Goal: Task Accomplishment & Management: Complete application form

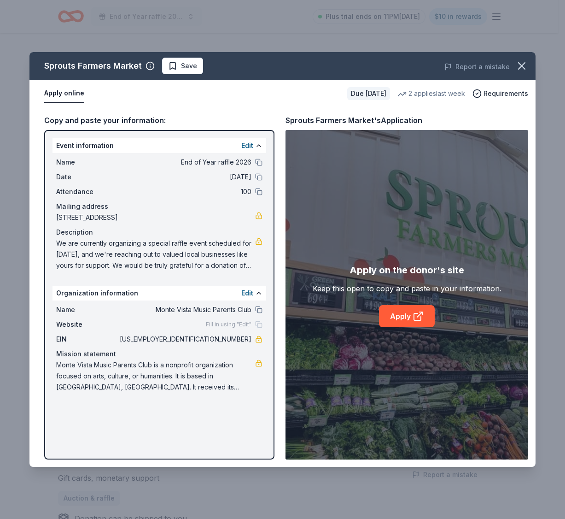
click at [526, 64] on icon "button" at bounding box center [522, 65] width 13 height 13
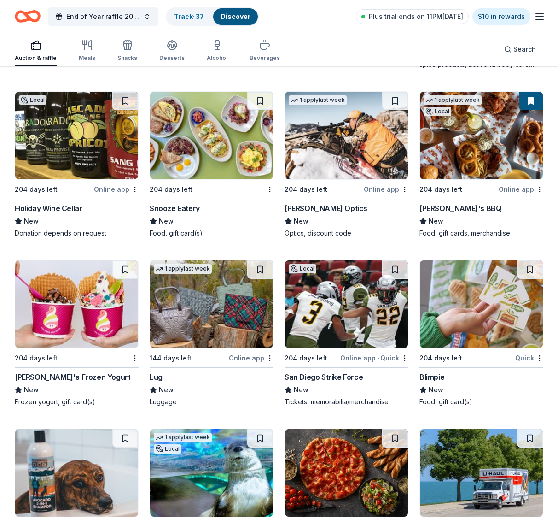
scroll to position [6084, 0]
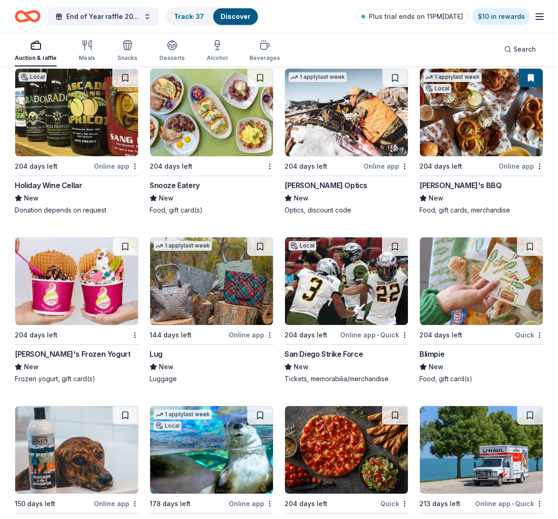
click at [83, 354] on div "Menchie's Frozen Yogurt" at bounding box center [73, 353] width 116 height 11
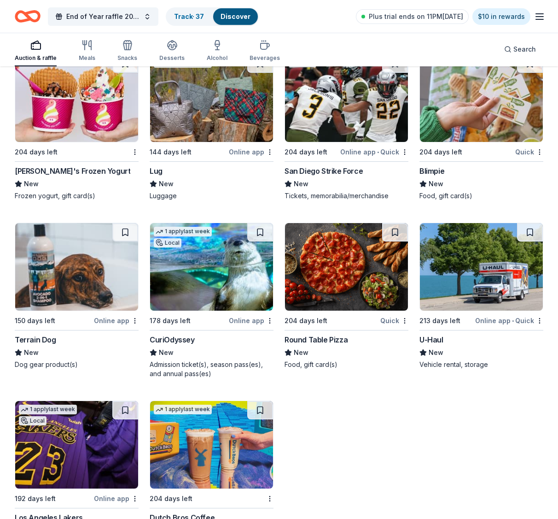
scroll to position [6269, 0]
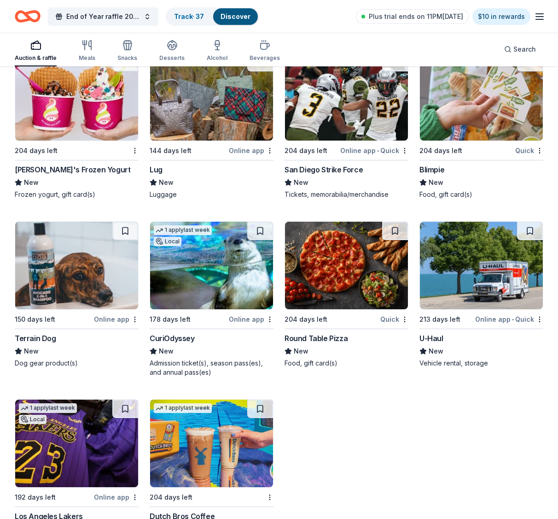
click at [332, 302] on img at bounding box center [346, 266] width 123 height 88
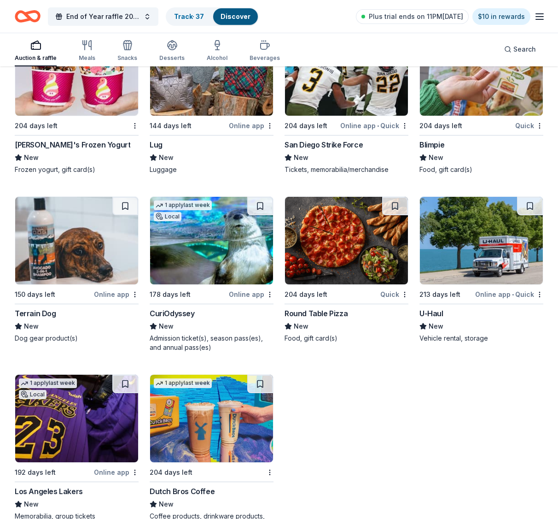
scroll to position [6378, 0]
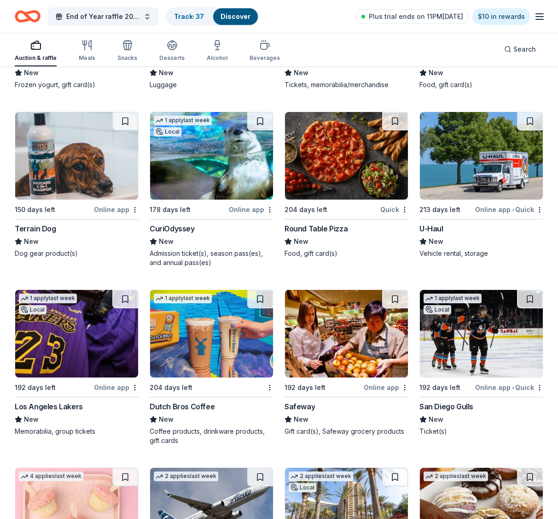
click at [329, 365] on img at bounding box center [346, 334] width 123 height 88
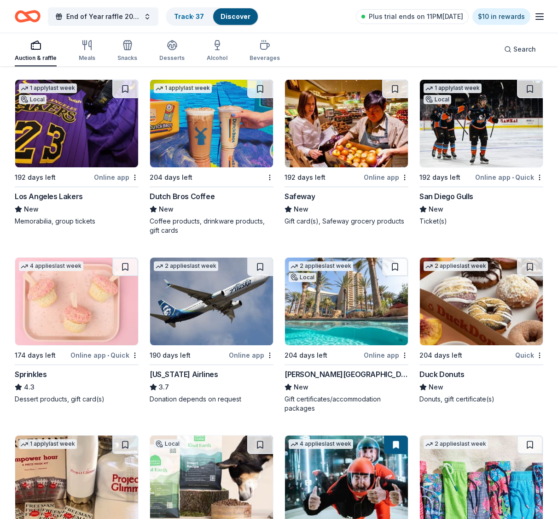
scroll to position [6609, 0]
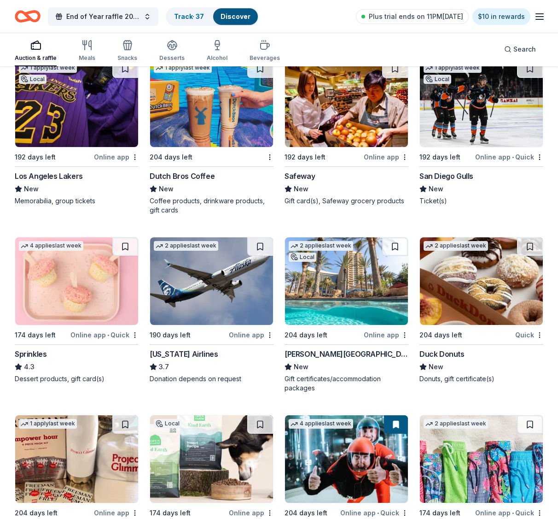
click at [455, 308] on img at bounding box center [481, 281] width 123 height 88
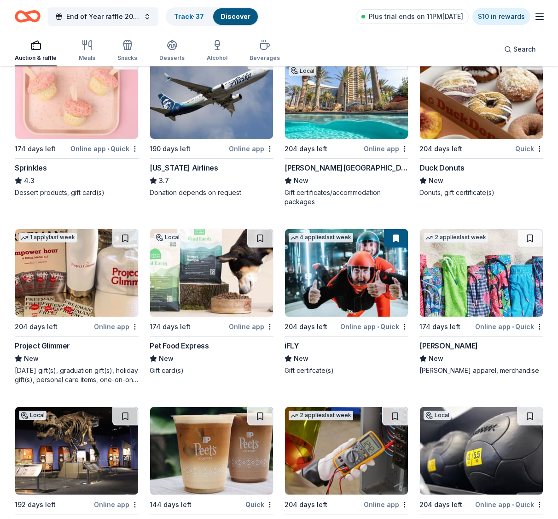
scroll to position [6826, 0]
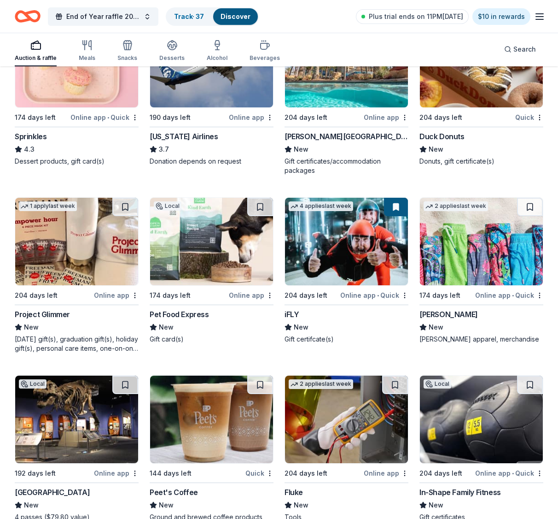
click at [350, 267] on img at bounding box center [346, 242] width 123 height 88
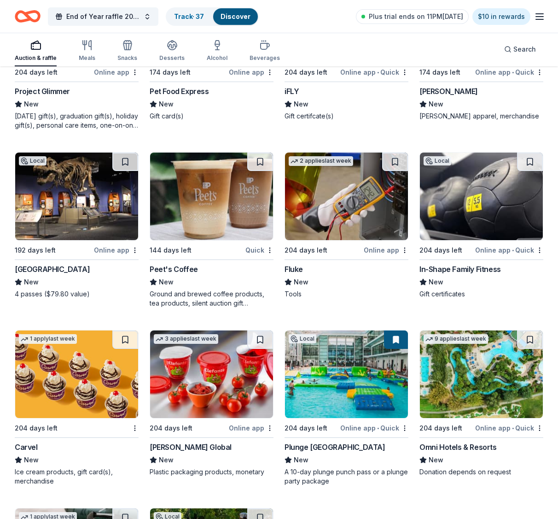
scroll to position [7057, 0]
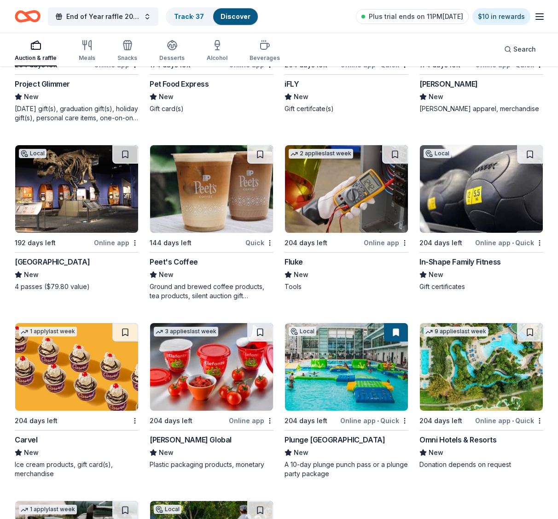
click at [88, 261] on div "San Diego Natural History Museum" at bounding box center [52, 261] width 75 height 11
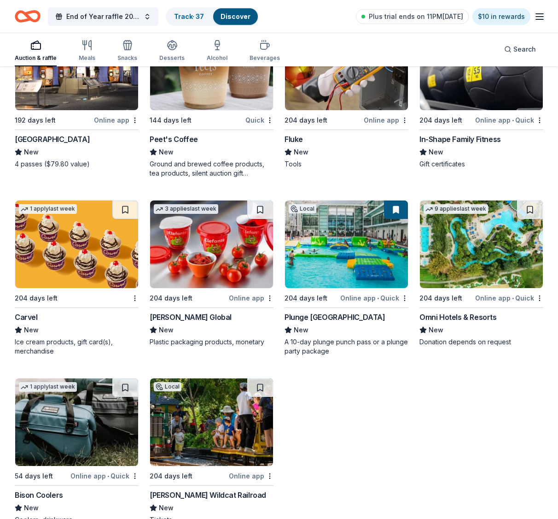
scroll to position [7195, 0]
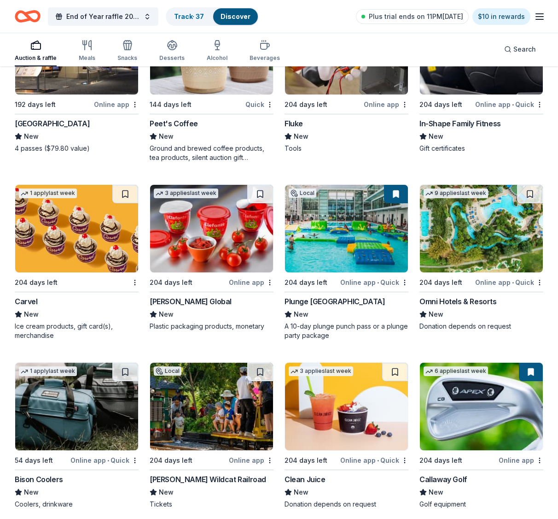
click at [329, 301] on div "Plunge San Diego" at bounding box center [335, 301] width 100 height 11
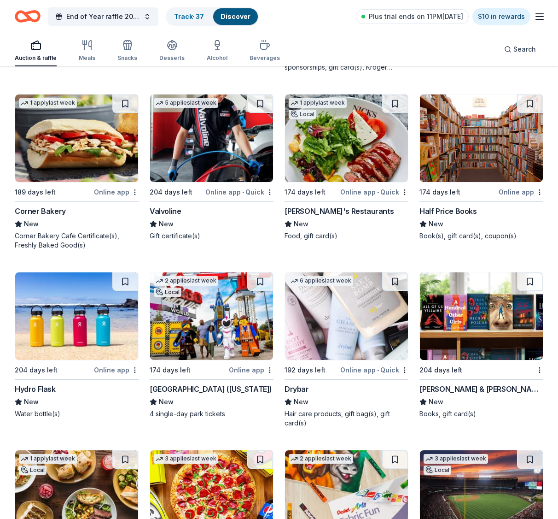
scroll to position [7840, 0]
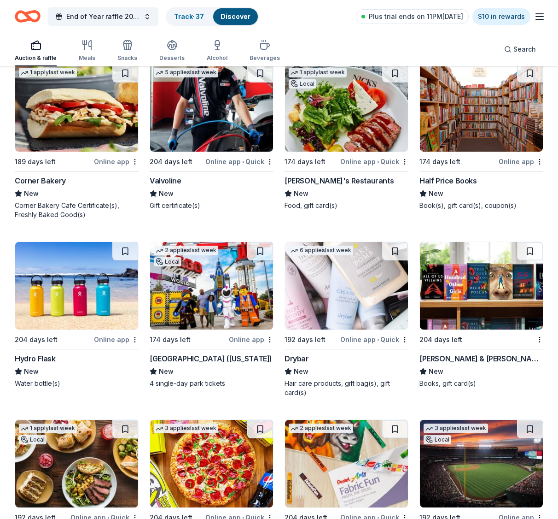
click at [195, 309] on img at bounding box center [211, 286] width 123 height 88
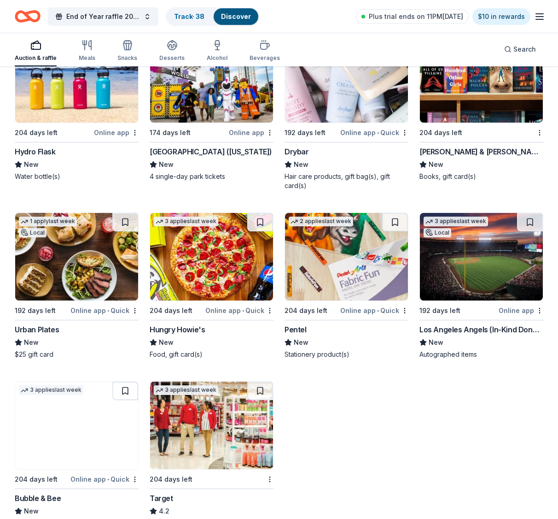
scroll to position [8116, 0]
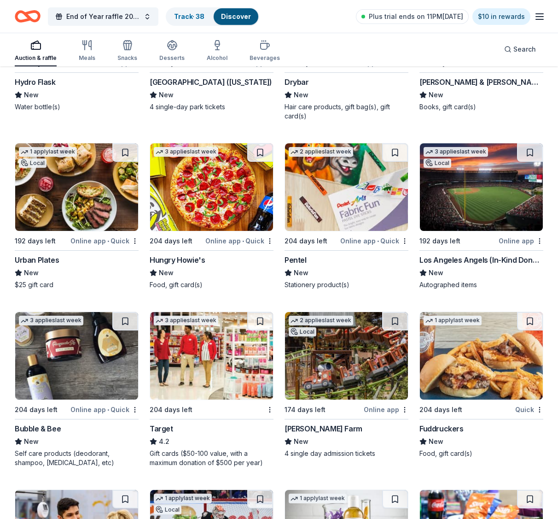
click at [342, 428] on div "Knott's Berry Farm" at bounding box center [324, 428] width 78 height 11
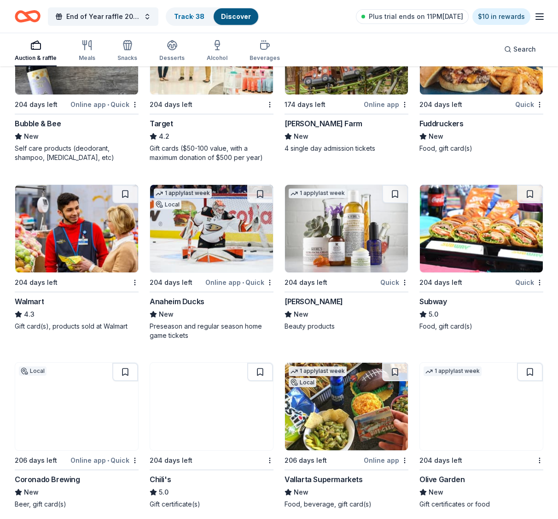
scroll to position [8439, 0]
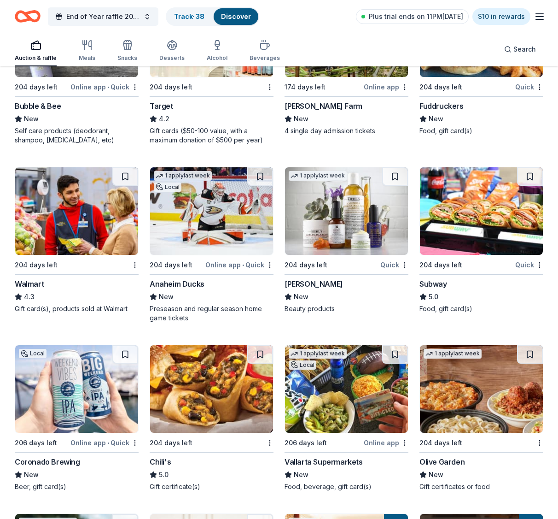
click at [444, 282] on div "Subway" at bounding box center [434, 283] width 28 height 11
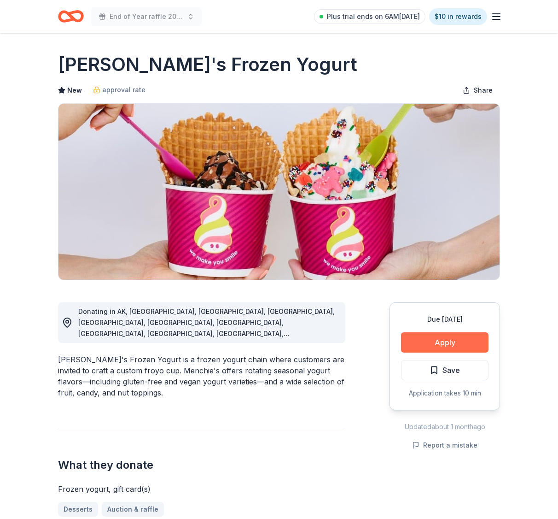
click at [452, 337] on button "Apply" at bounding box center [445, 342] width 88 height 20
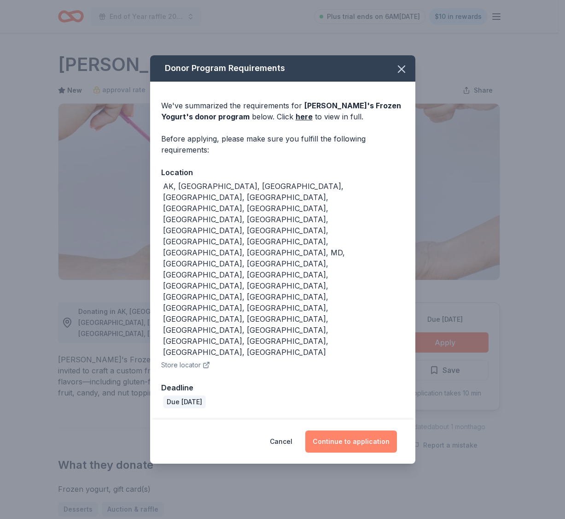
click at [348, 430] on button "Continue to application" at bounding box center [352, 441] width 92 height 22
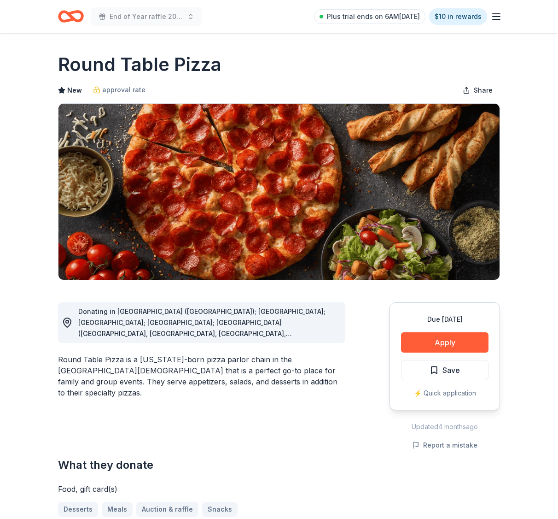
click at [457, 344] on button "Apply" at bounding box center [445, 342] width 88 height 20
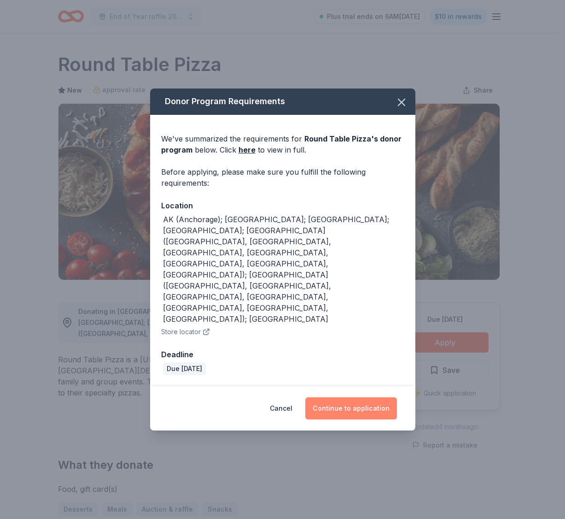
click at [351, 397] on button "Continue to application" at bounding box center [352, 408] width 92 height 22
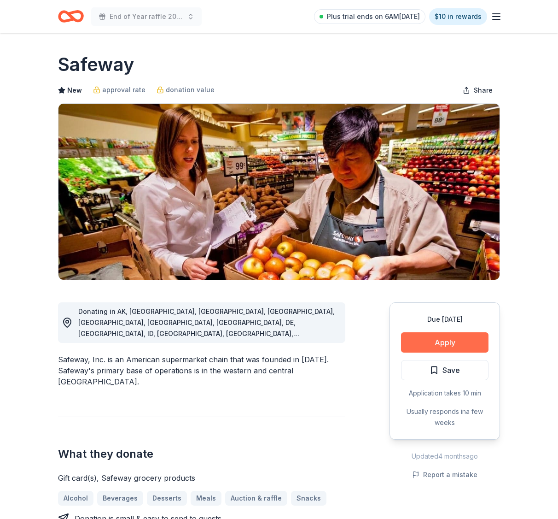
click at [410, 341] on button "Apply" at bounding box center [445, 342] width 88 height 20
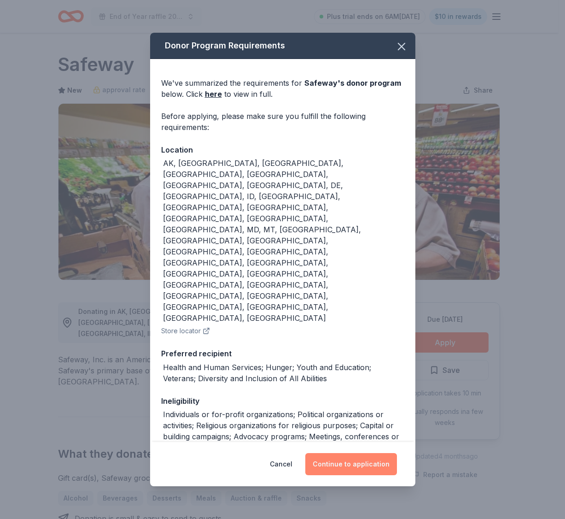
click at [356, 453] on button "Continue to application" at bounding box center [352, 464] width 92 height 22
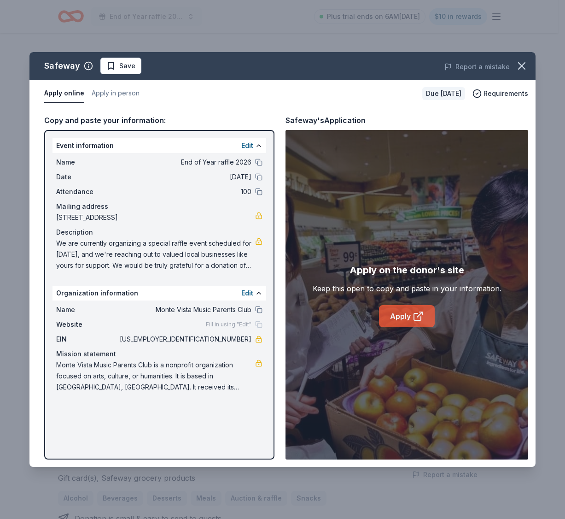
click at [401, 312] on link "Apply" at bounding box center [407, 316] width 56 height 22
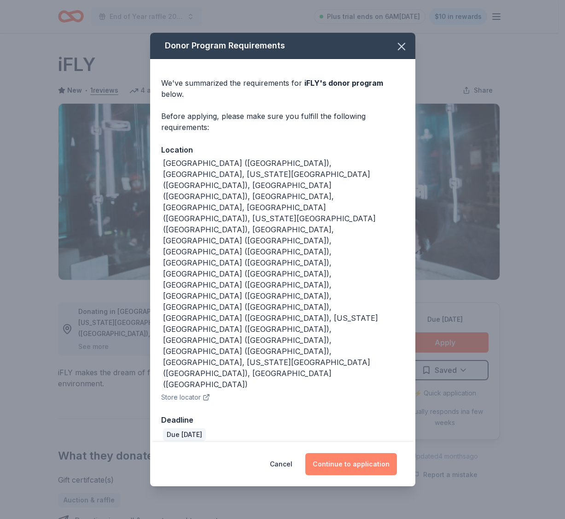
click at [336, 453] on button "Continue to application" at bounding box center [352, 464] width 92 height 22
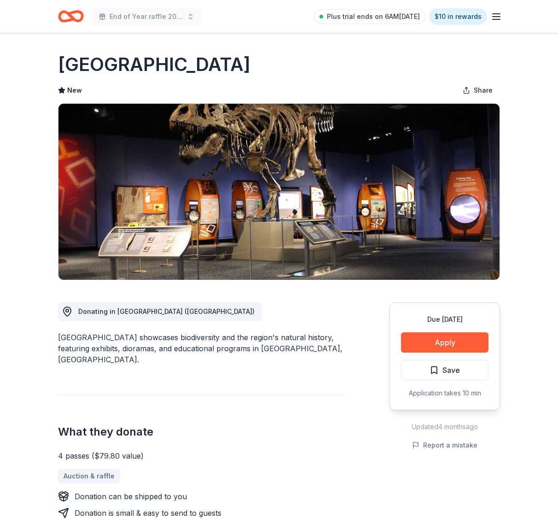
click at [425, 340] on button "Apply" at bounding box center [445, 342] width 88 height 20
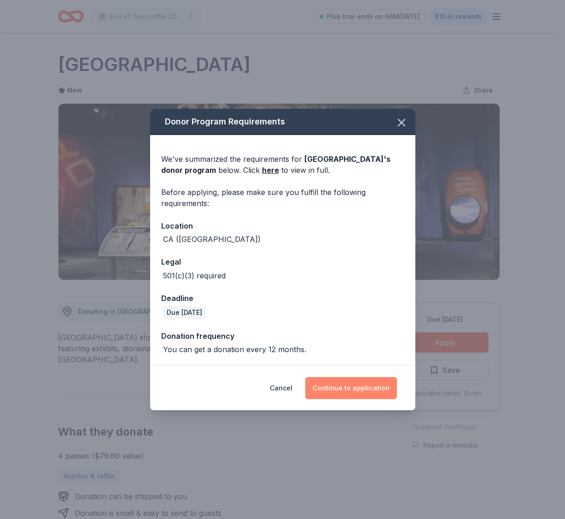
click at [347, 386] on button "Continue to application" at bounding box center [352, 388] width 92 height 22
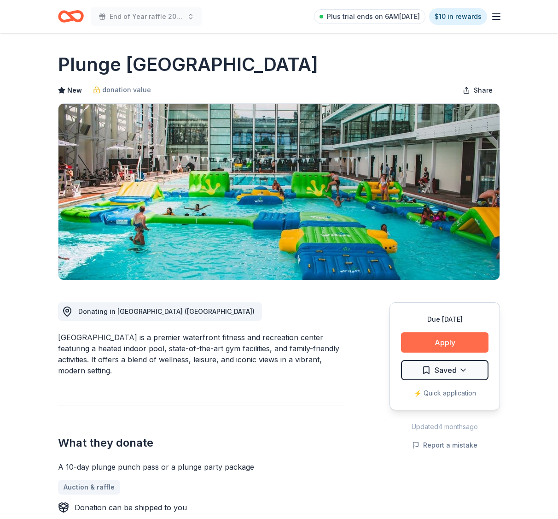
click at [432, 344] on button "Apply" at bounding box center [445, 342] width 88 height 20
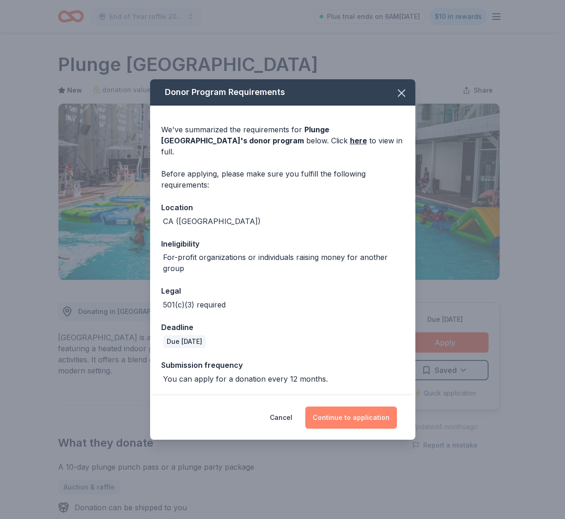
click at [363, 408] on button "Continue to application" at bounding box center [352, 417] width 92 height 22
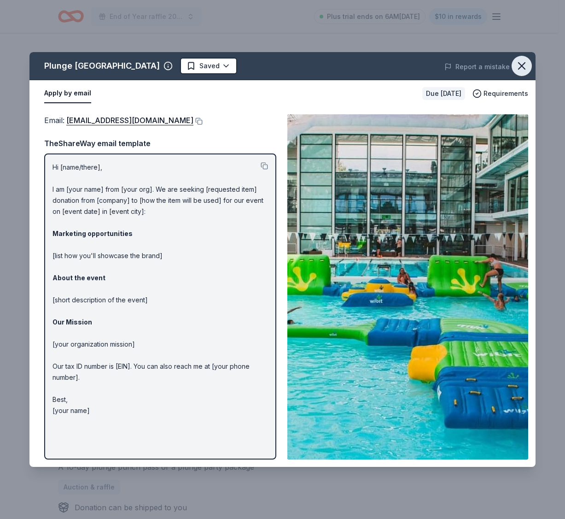
click at [524, 59] on button "button" at bounding box center [522, 66] width 20 height 20
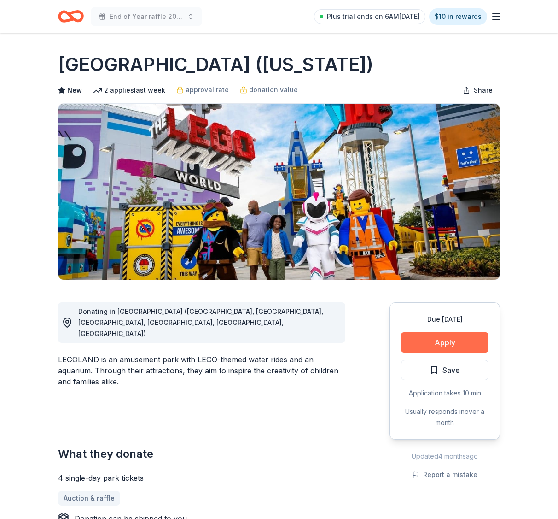
click at [434, 345] on button "Apply" at bounding box center [445, 342] width 88 height 20
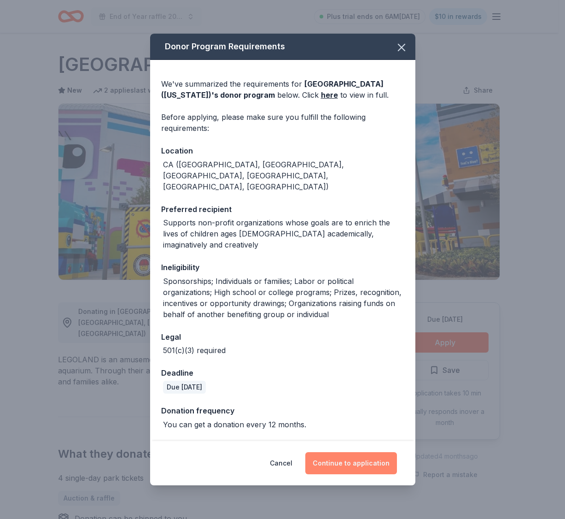
click at [359, 453] on button "Continue to application" at bounding box center [352, 463] width 92 height 22
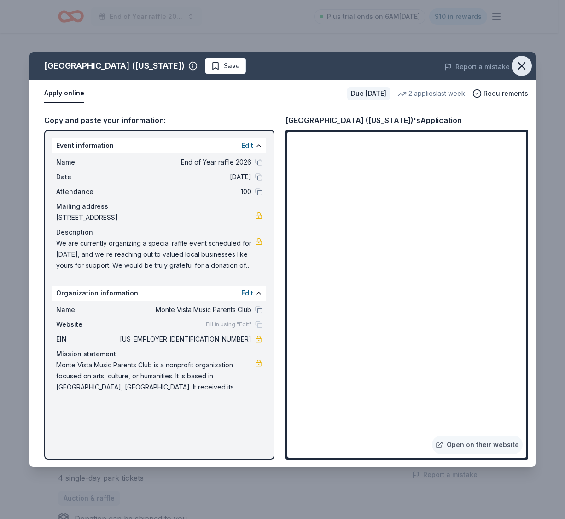
click at [517, 66] on icon "button" at bounding box center [522, 65] width 13 height 13
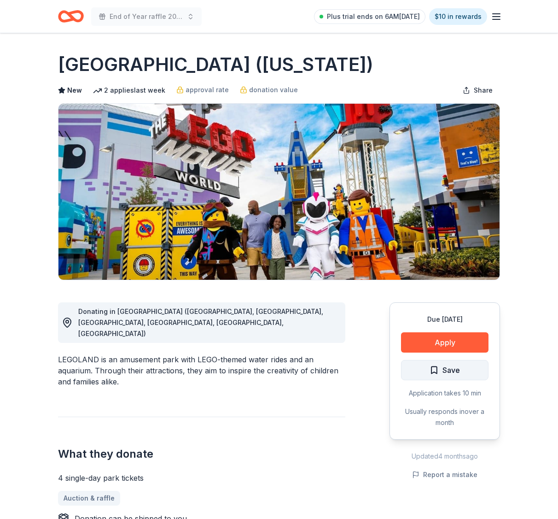
click at [457, 374] on span "Save" at bounding box center [452, 370] width 18 height 12
click at [461, 370] on html "End of Year raffle 2026 Plus trial ends on 6AM, 10/5 $10 in rewards Due in 174 …" at bounding box center [279, 259] width 558 height 519
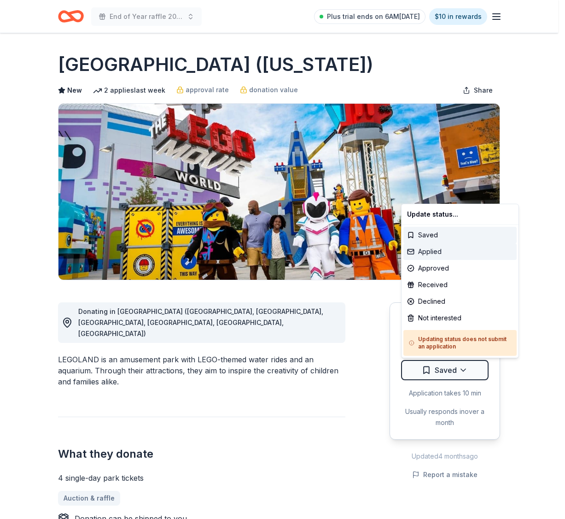
click at [442, 252] on div "Applied" at bounding box center [460, 251] width 113 height 17
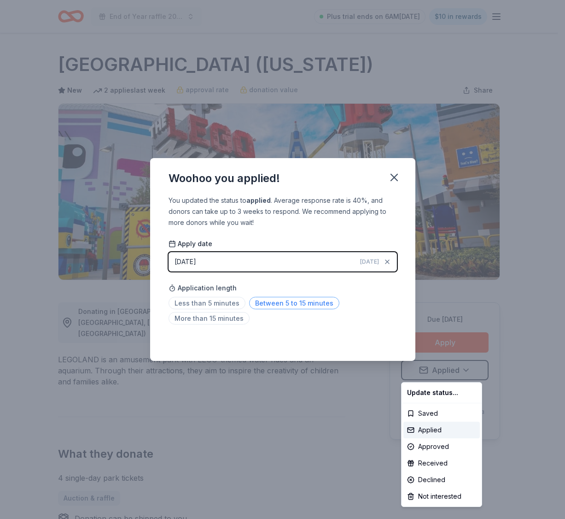
click at [283, 301] on html "End of Year raffle 2026 Plus trial ends on 6AM, 10/5 $10 in rewards Due in 174 …" at bounding box center [282, 259] width 565 height 519
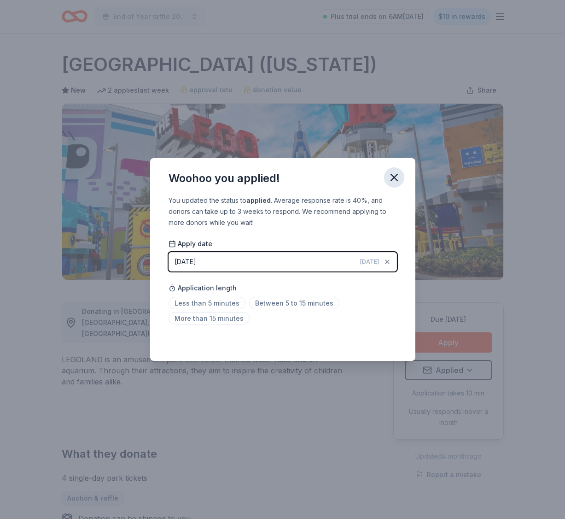
click at [397, 177] on icon "button" at bounding box center [394, 177] width 13 height 13
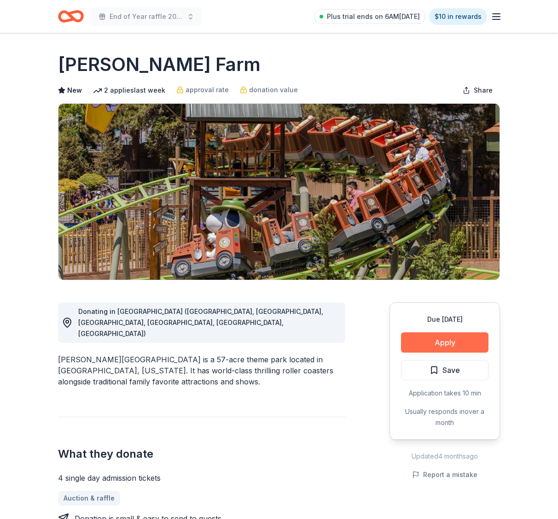
click at [454, 341] on button "Apply" at bounding box center [445, 342] width 88 height 20
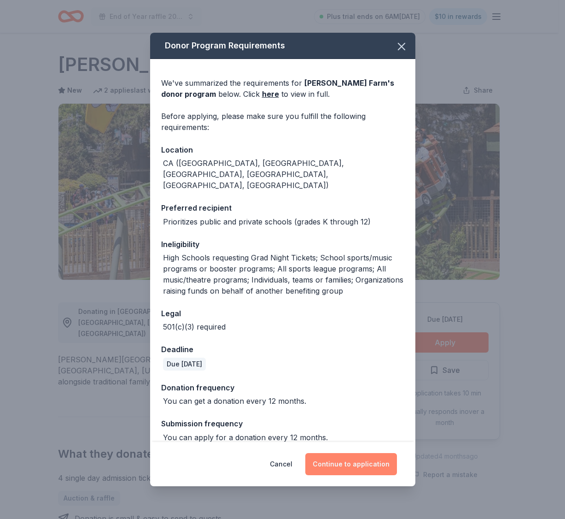
click at [362, 461] on button "Continue to application" at bounding box center [352, 464] width 92 height 22
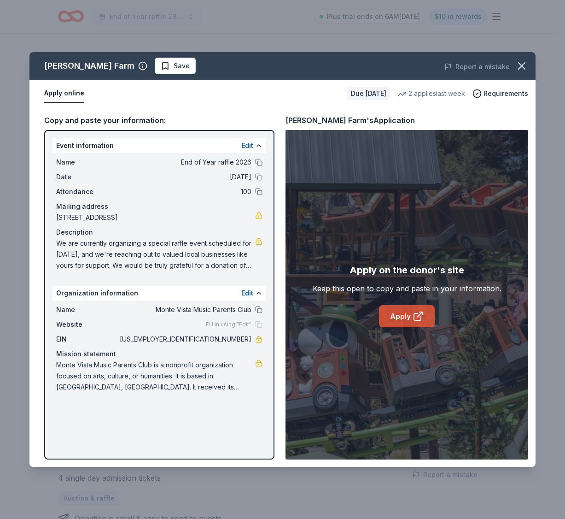
click at [416, 316] on icon at bounding box center [418, 316] width 11 height 11
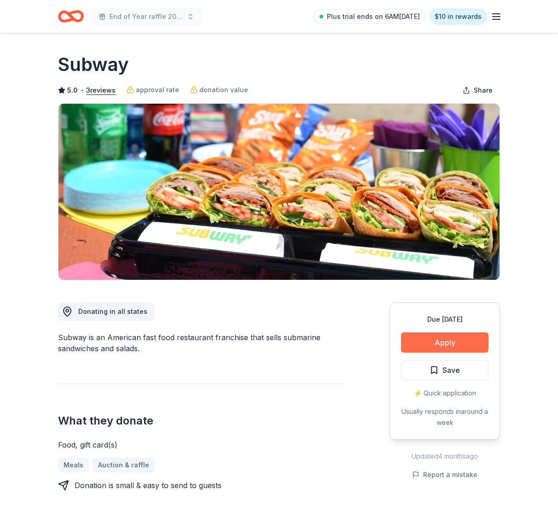
click at [451, 342] on button "Apply" at bounding box center [445, 342] width 88 height 20
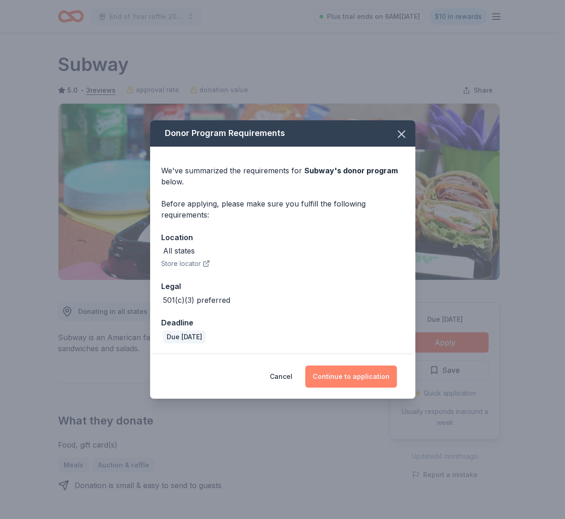
click at [349, 380] on button "Continue to application" at bounding box center [352, 376] width 92 height 22
